Goal: Transaction & Acquisition: Subscribe to service/newsletter

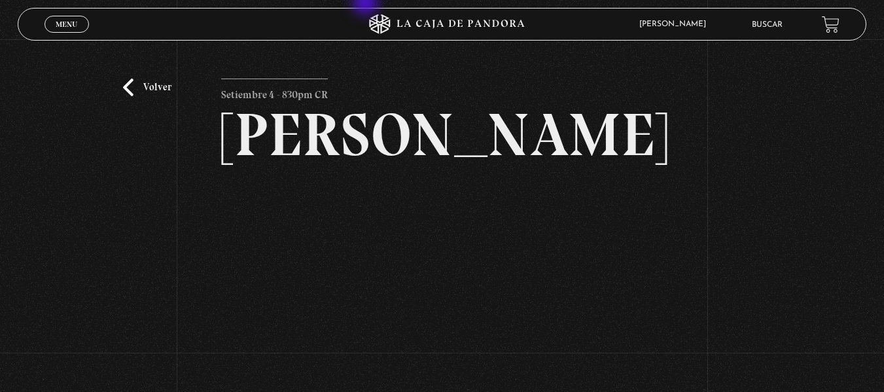
scroll to position [154, 0]
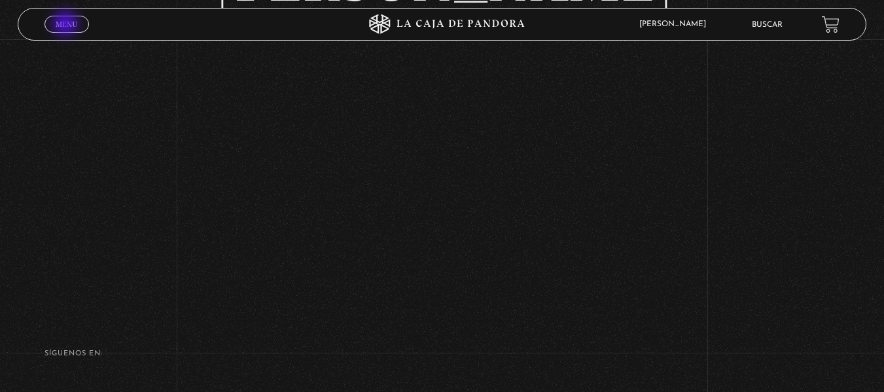
click at [67, 25] on span "Menu" at bounding box center [67, 24] width 22 height 8
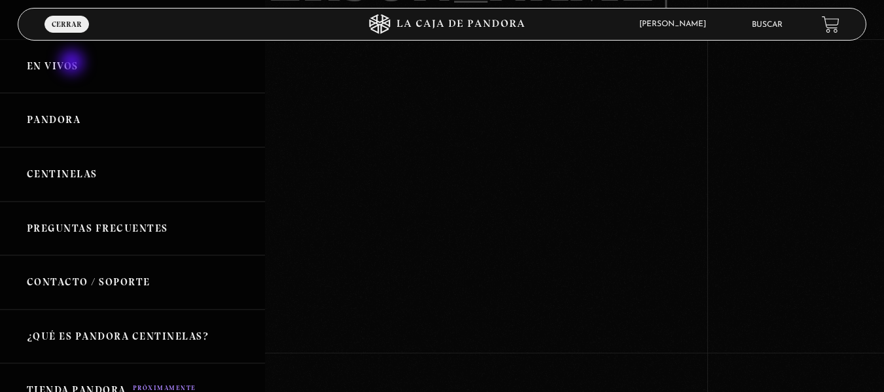
click at [73, 63] on link "En vivos" at bounding box center [132, 66] width 265 height 54
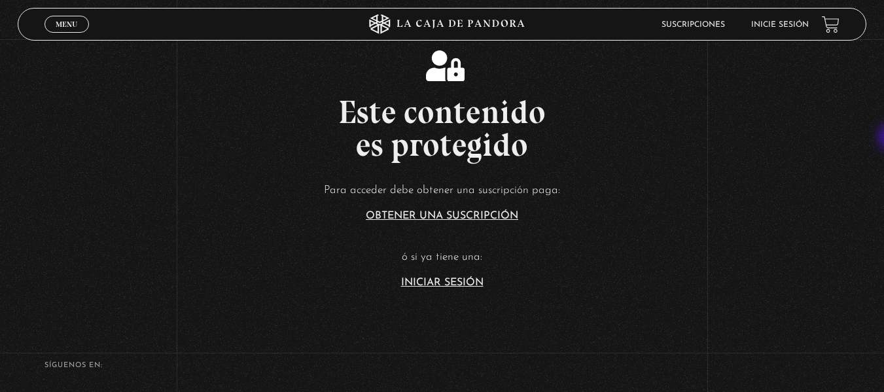
scroll to position [201, 0]
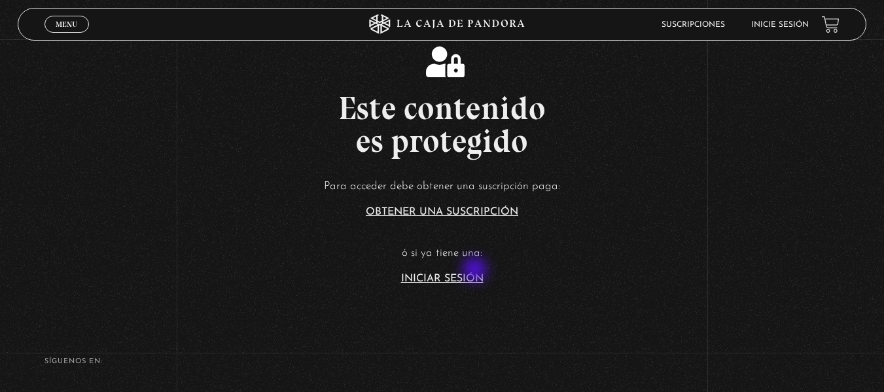
click at [477, 271] on article "Para acceder debe obtener una suscripción paga: Obtener una suscripción ó si ya…" at bounding box center [442, 230] width 884 height 107
click at [447, 281] on link "Iniciar Sesión" at bounding box center [442, 279] width 82 height 10
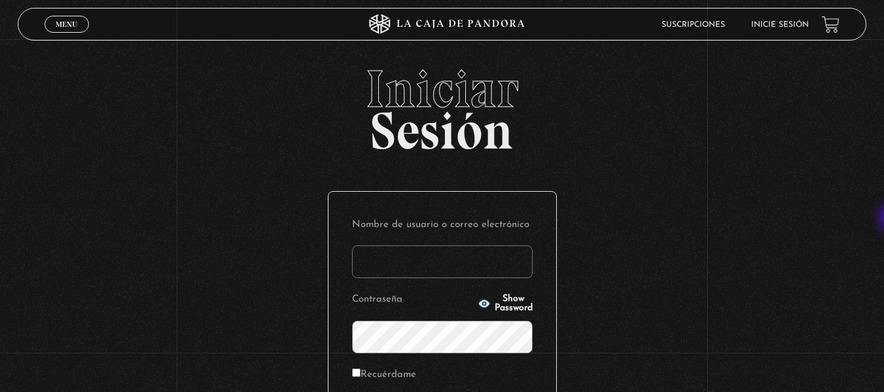
type input "[EMAIL_ADDRESS][DOMAIN_NAME]"
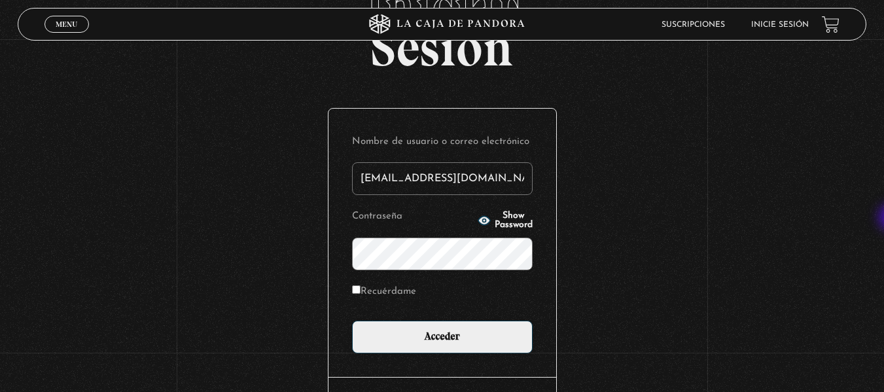
scroll to position [86, 0]
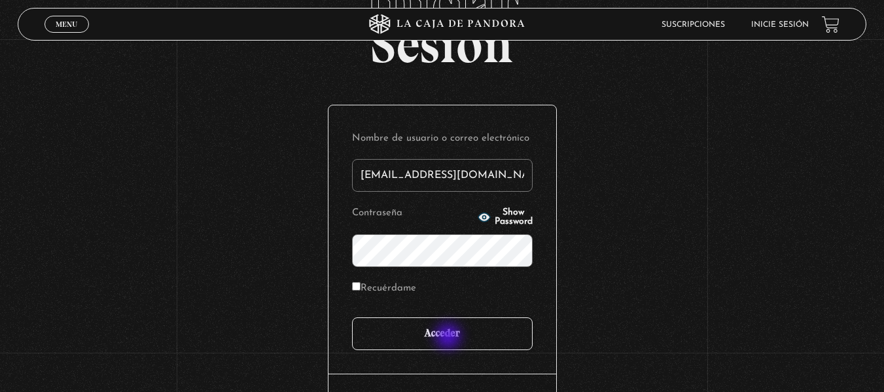
click at [450, 338] on input "Acceder" at bounding box center [442, 333] width 181 height 33
